Goal: Task Accomplishment & Management: Use online tool/utility

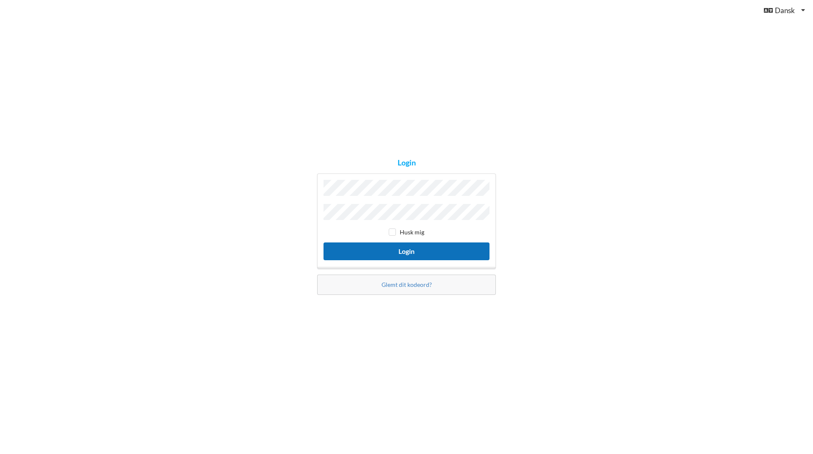
click at [336, 250] on button "Login" at bounding box center [406, 250] width 166 height 17
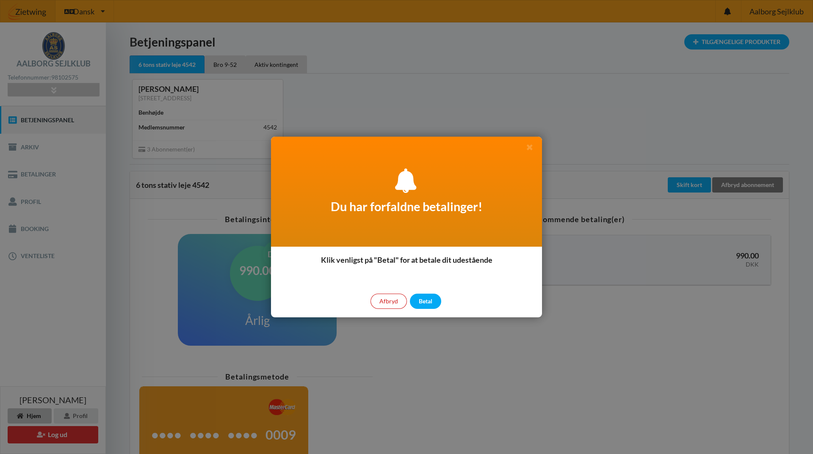
click at [389, 300] on div "Afbryd" at bounding box center [388, 301] width 36 height 15
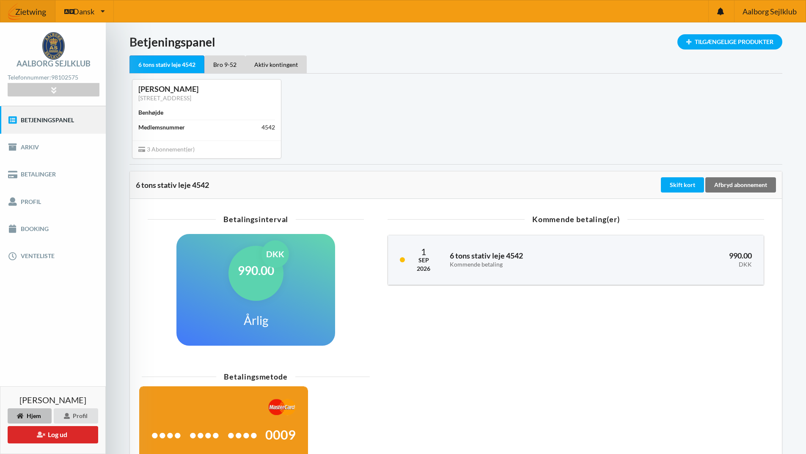
scroll to position [42, 0]
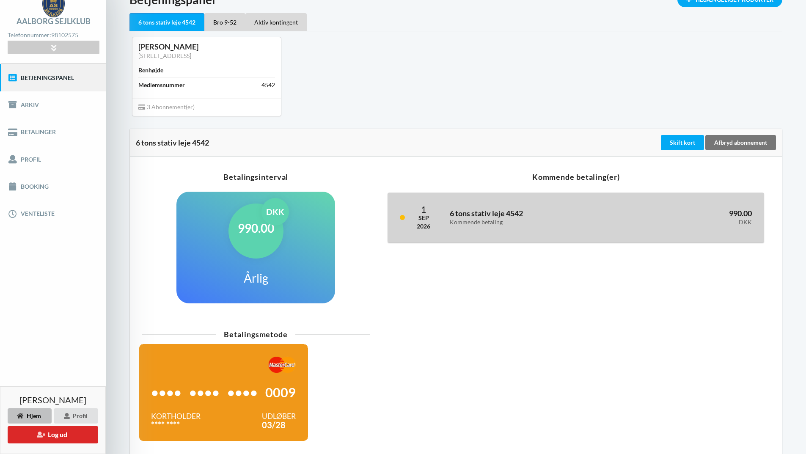
click at [484, 220] on div "Kommende betaling" at bounding box center [535, 222] width 170 height 7
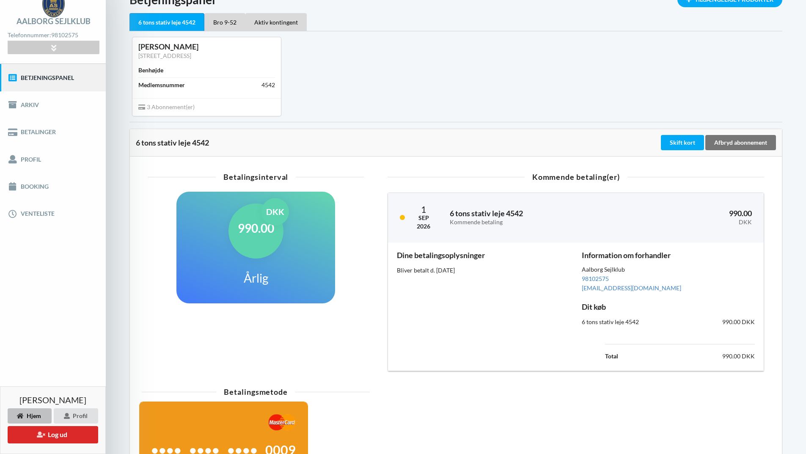
click at [457, 91] on div "[PERSON_NAME] [STREET_ADDRESS] Benhøjde Medlemsnummer 4542 3 Abonnement(er)" at bounding box center [456, 76] width 665 height 90
click at [366, 346] on div "Betalingsinterval 990.00 DKK Årlig" at bounding box center [256, 272] width 228 height 209
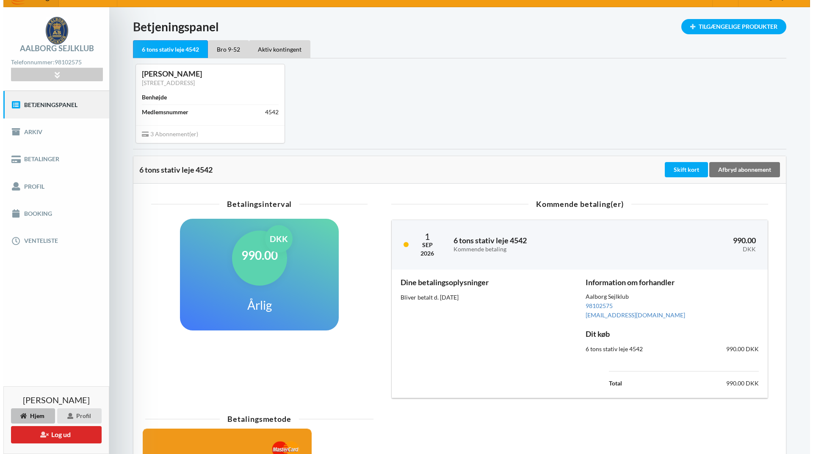
scroll to position [0, 0]
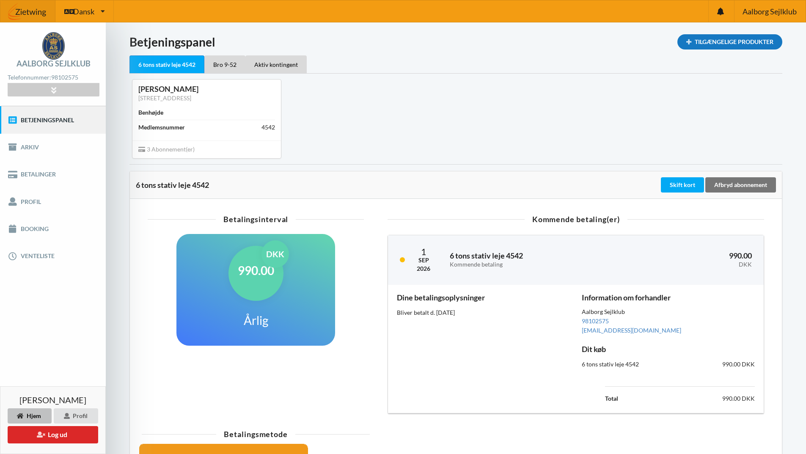
click at [739, 39] on div "Tilgængelige Produkter" at bounding box center [730, 41] width 105 height 15
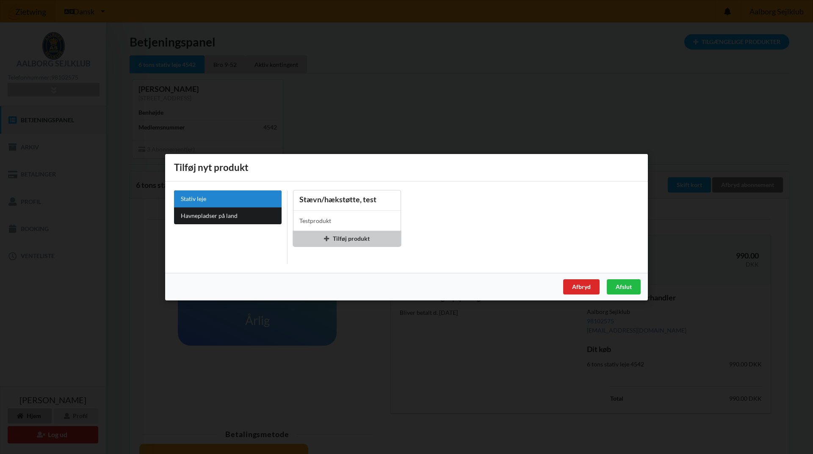
click at [333, 236] on div "Tilføj produkt" at bounding box center [347, 238] width 108 height 15
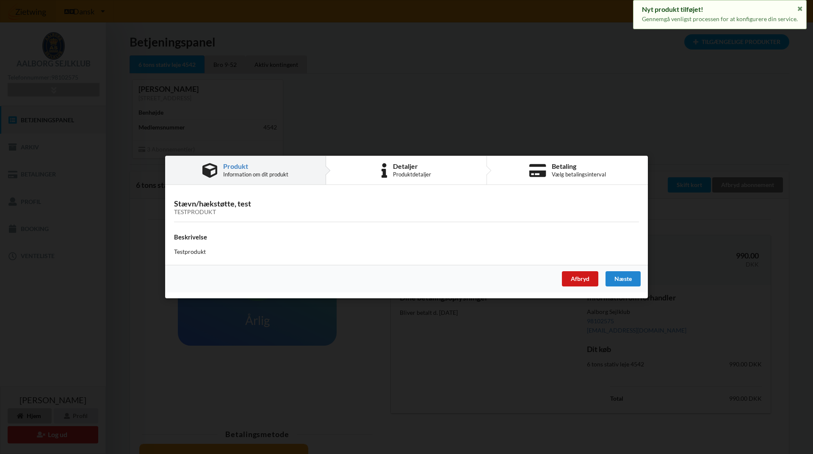
click at [587, 275] on div "Afbryd" at bounding box center [580, 278] width 36 height 15
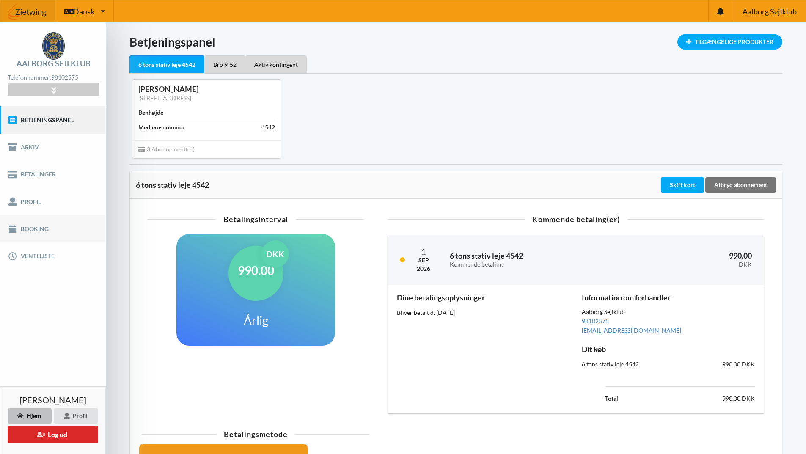
click at [33, 226] on link "Booking" at bounding box center [53, 228] width 106 height 27
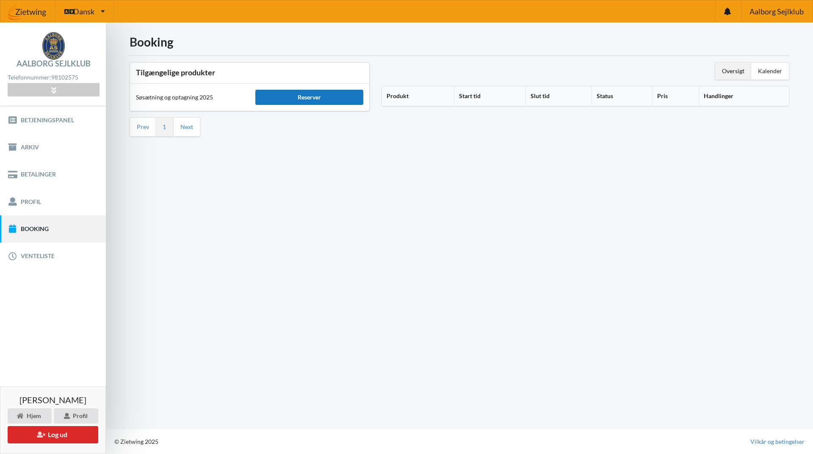
click at [288, 95] on div "Reserver" at bounding box center [308, 97] width 107 height 15
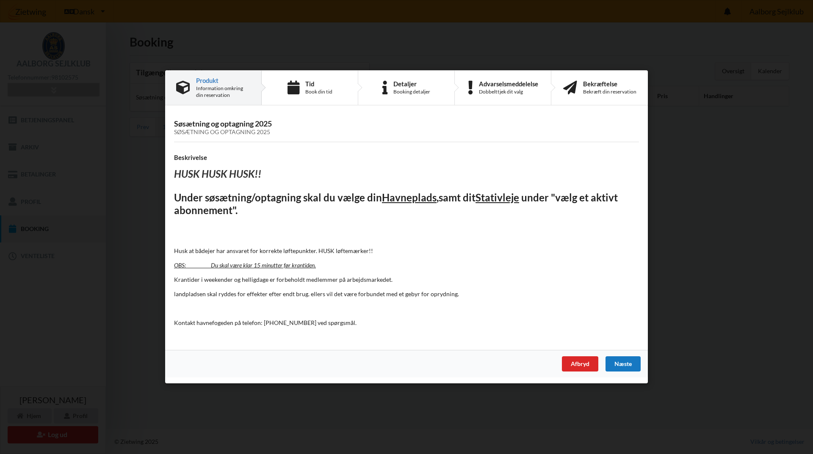
click at [625, 361] on div "Næste" at bounding box center [622, 364] width 35 height 15
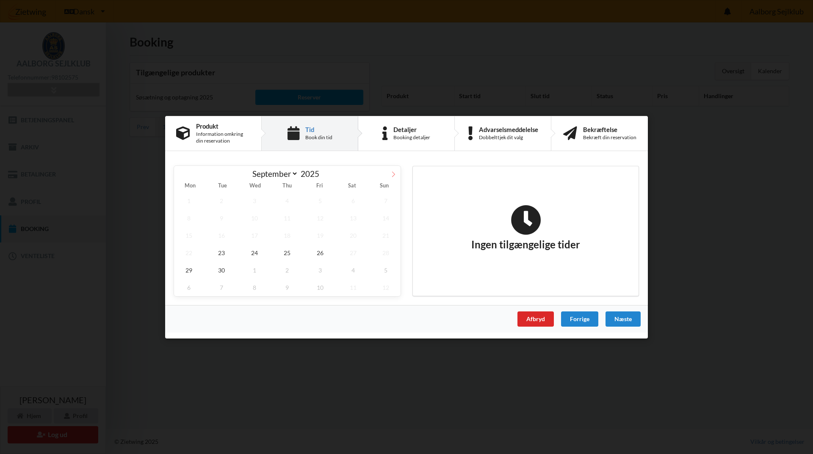
click at [391, 173] on icon at bounding box center [393, 174] width 6 height 6
click at [180, 173] on icon at bounding box center [181, 174] width 6 height 6
click at [321, 250] on span "26" at bounding box center [320, 252] width 30 height 17
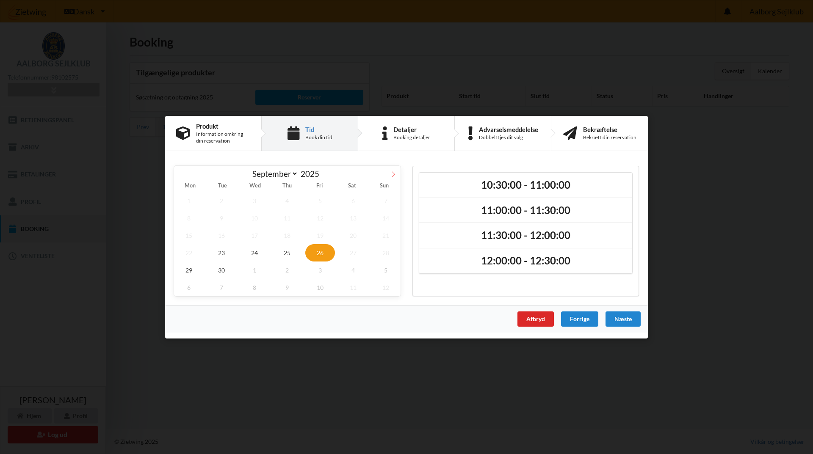
click at [393, 171] on span at bounding box center [393, 172] width 14 height 14
click at [181, 173] on icon at bounding box center [180, 174] width 3 height 6
select select "8"
click at [321, 251] on span "26" at bounding box center [320, 252] width 30 height 17
